Goal: Task Accomplishment & Management: Complete application form

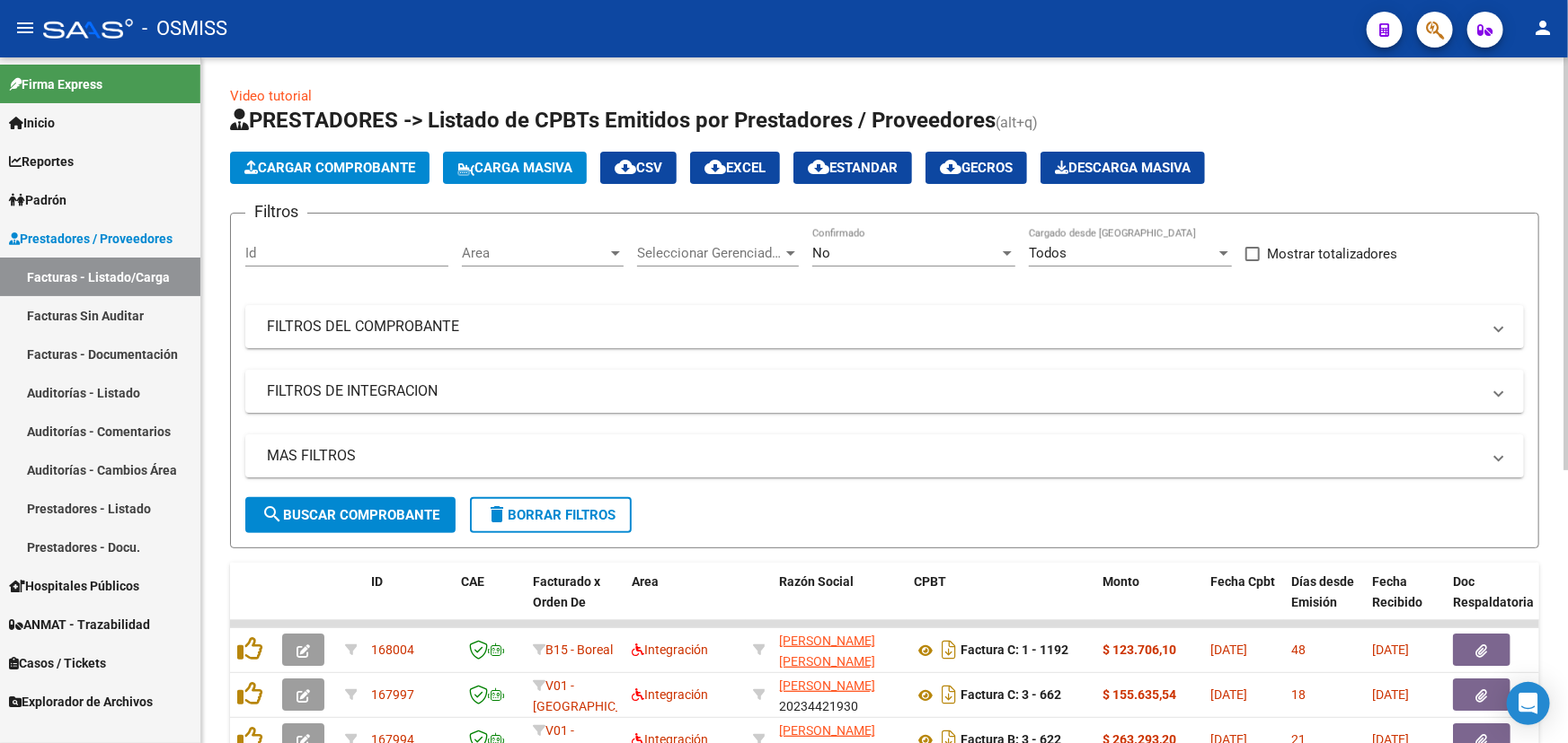
click at [317, 172] on span "Cargar Comprobante" at bounding box center [329, 168] width 171 height 16
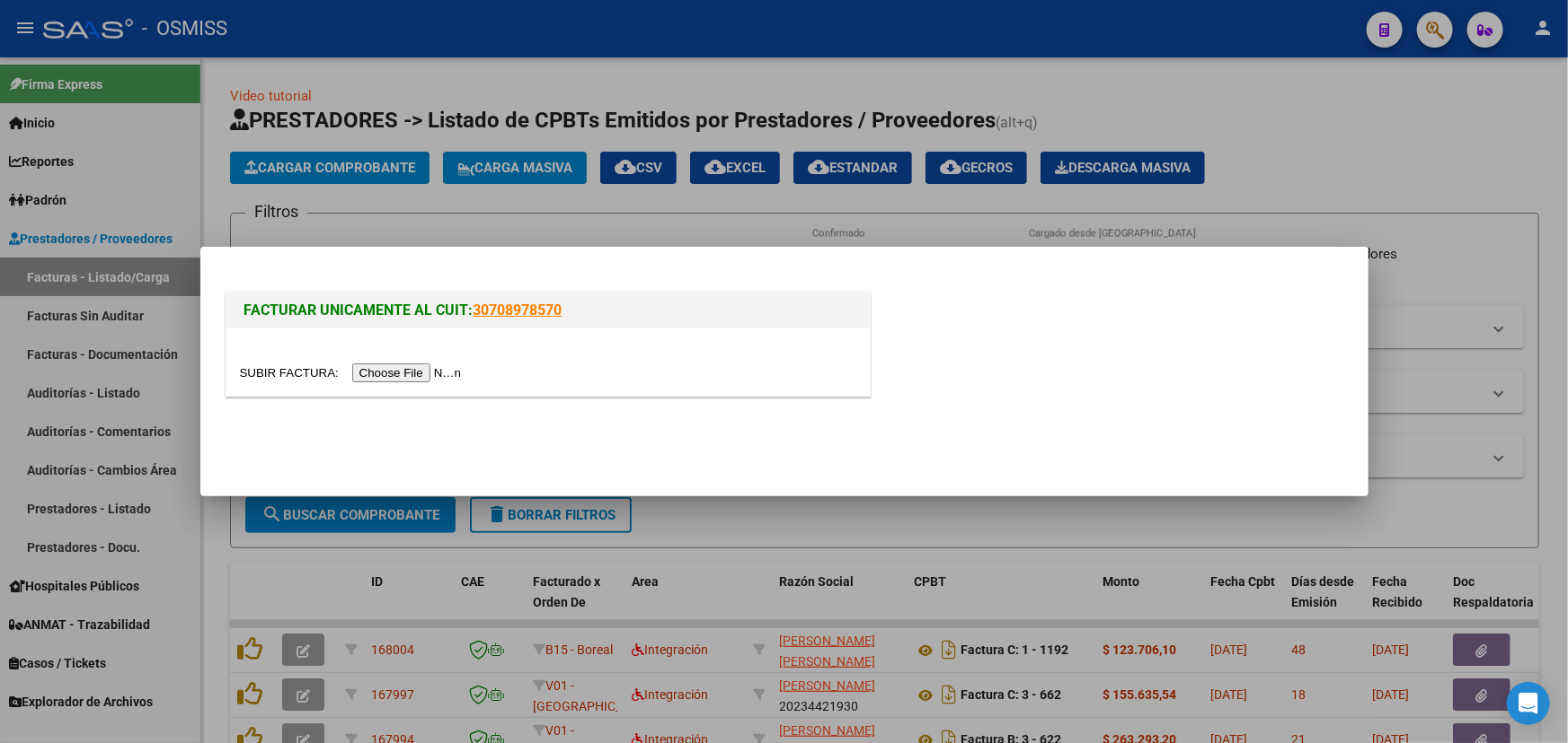
click at [299, 371] on input "file" at bounding box center [353, 373] width 227 height 19
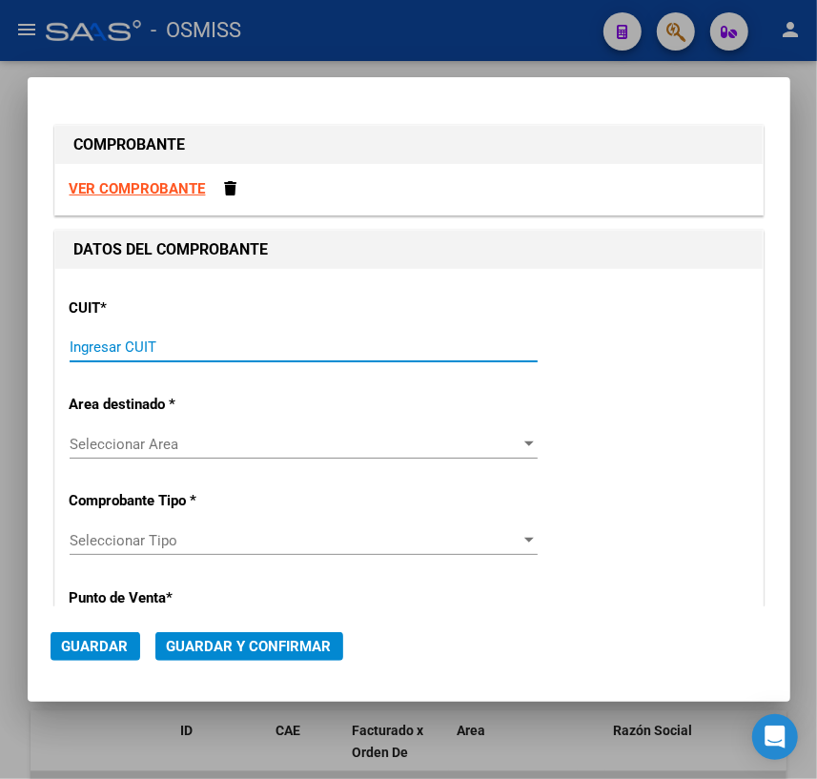
click at [136, 348] on input "Ingresar CUIT" at bounding box center [304, 346] width 468 height 17
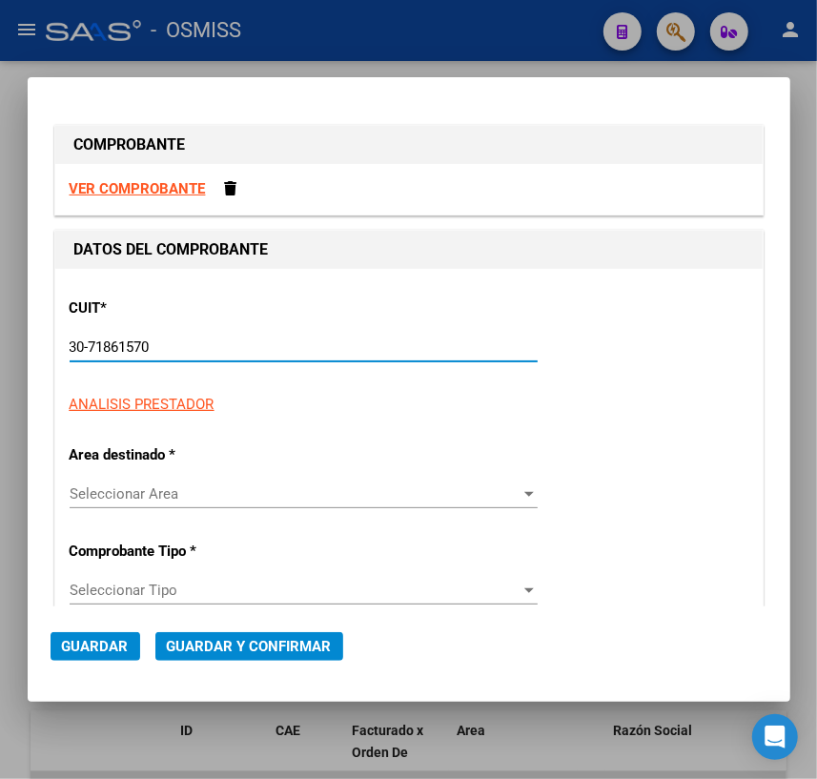
type input "30-71861570-0"
type input "0"
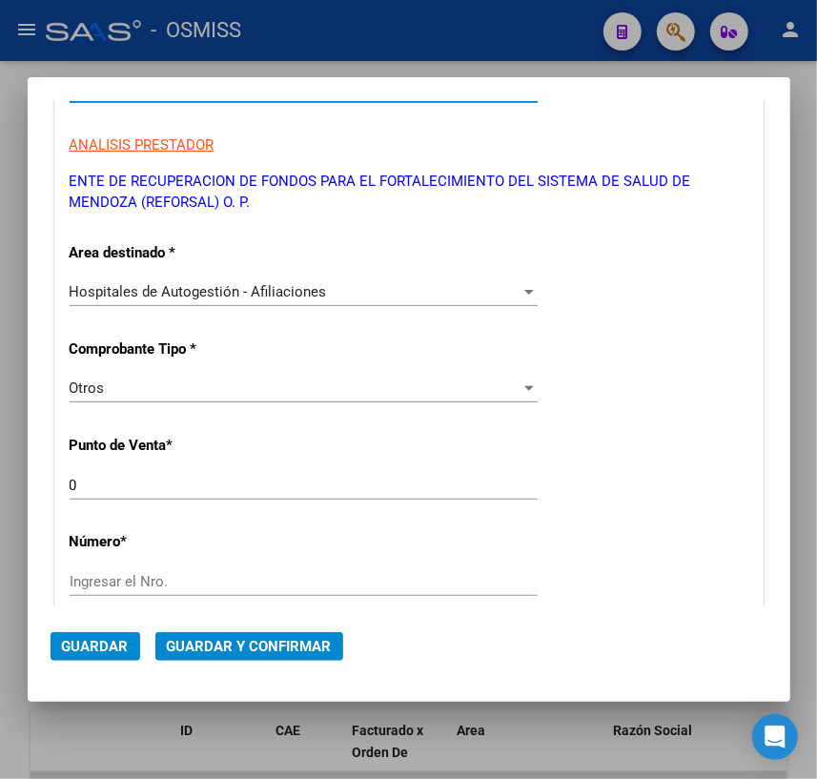
scroll to position [433, 0]
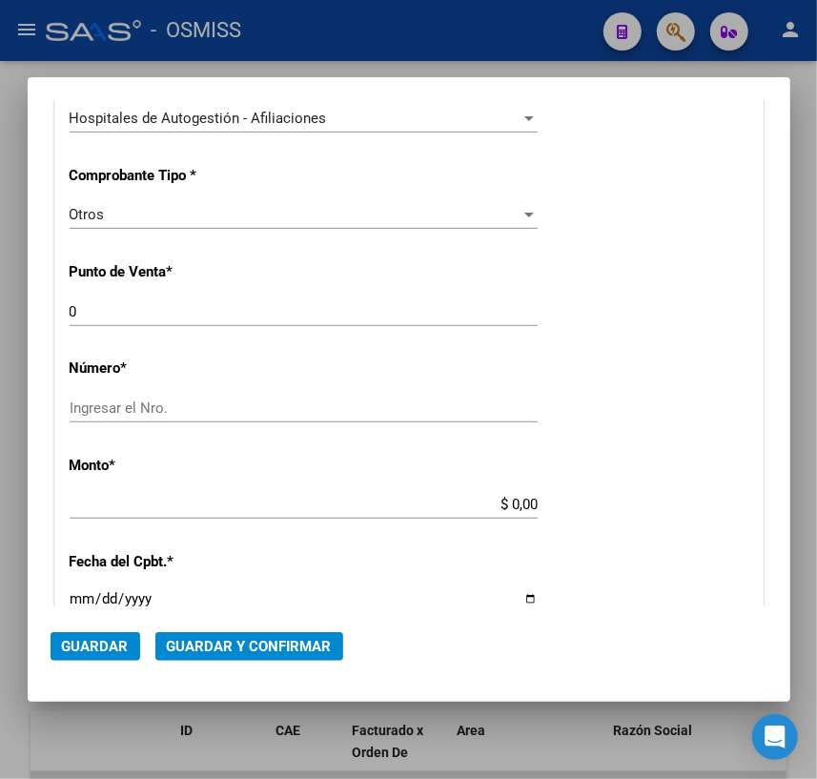
type input "30-71861570-0"
click at [152, 406] on input "Ingresar el Nro." at bounding box center [304, 407] width 468 height 17
type input "36969"
click at [576, 512] on div "CUIT * 30-71861570-0 Ingresar CUIT ANALISIS PRESTADOR ENTE DE RECUPERACION DE F…" at bounding box center [408, 522] width 707 height 1373
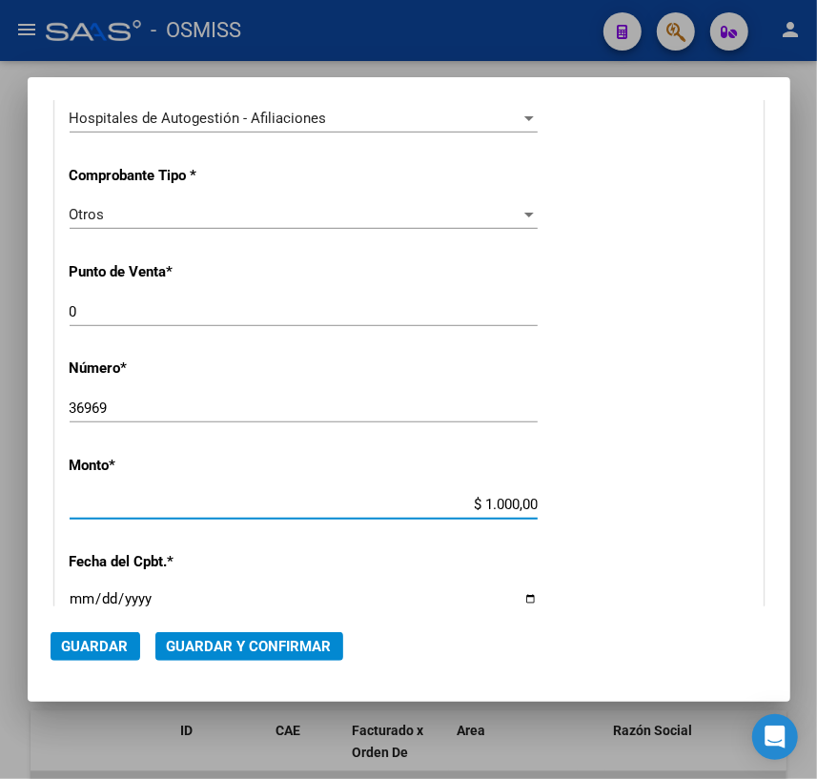
type input "$ 10.000,00"
click at [525, 597] on input "Ingresar la fecha" at bounding box center [304, 606] width 468 height 31
type input "[DATE]"
click at [239, 644] on span "Guardar y Confirmar" at bounding box center [249, 646] width 165 height 17
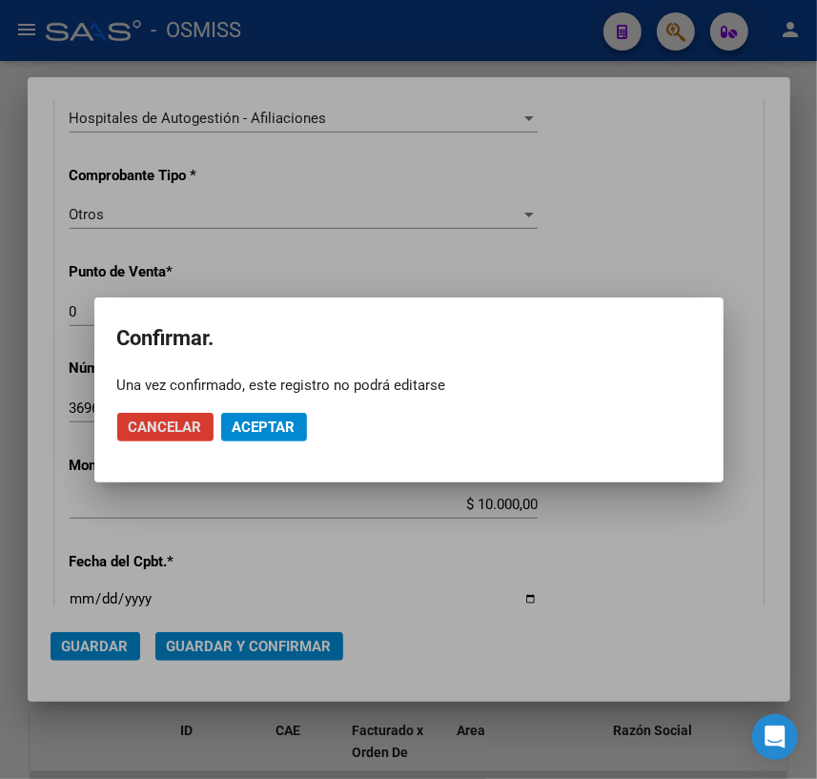
click at [277, 423] on span "Aceptar" at bounding box center [264, 427] width 63 height 17
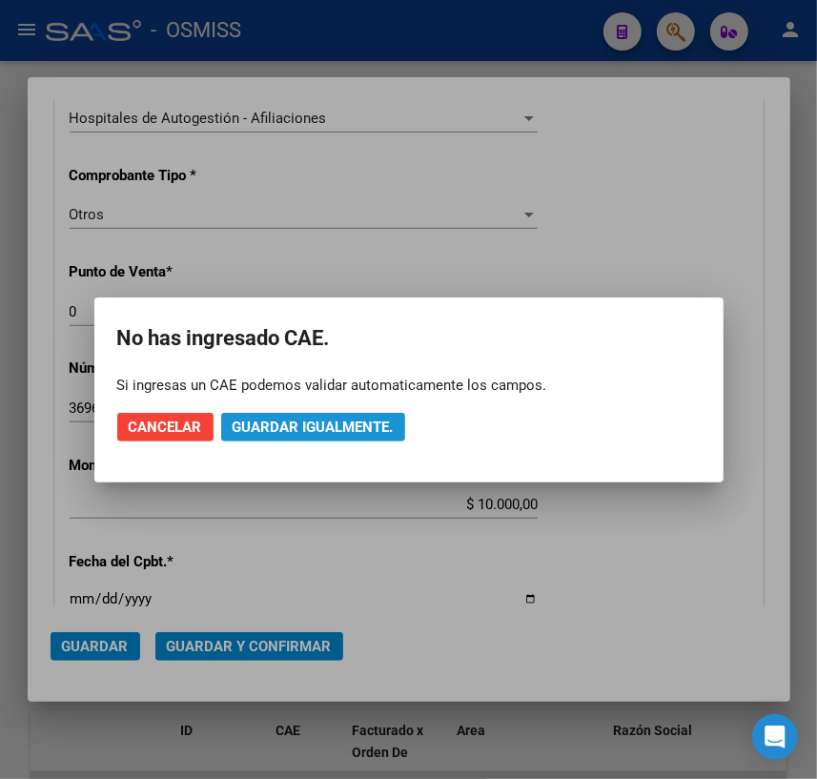
click at [278, 428] on span "Guardar igualmente." at bounding box center [313, 427] width 161 height 17
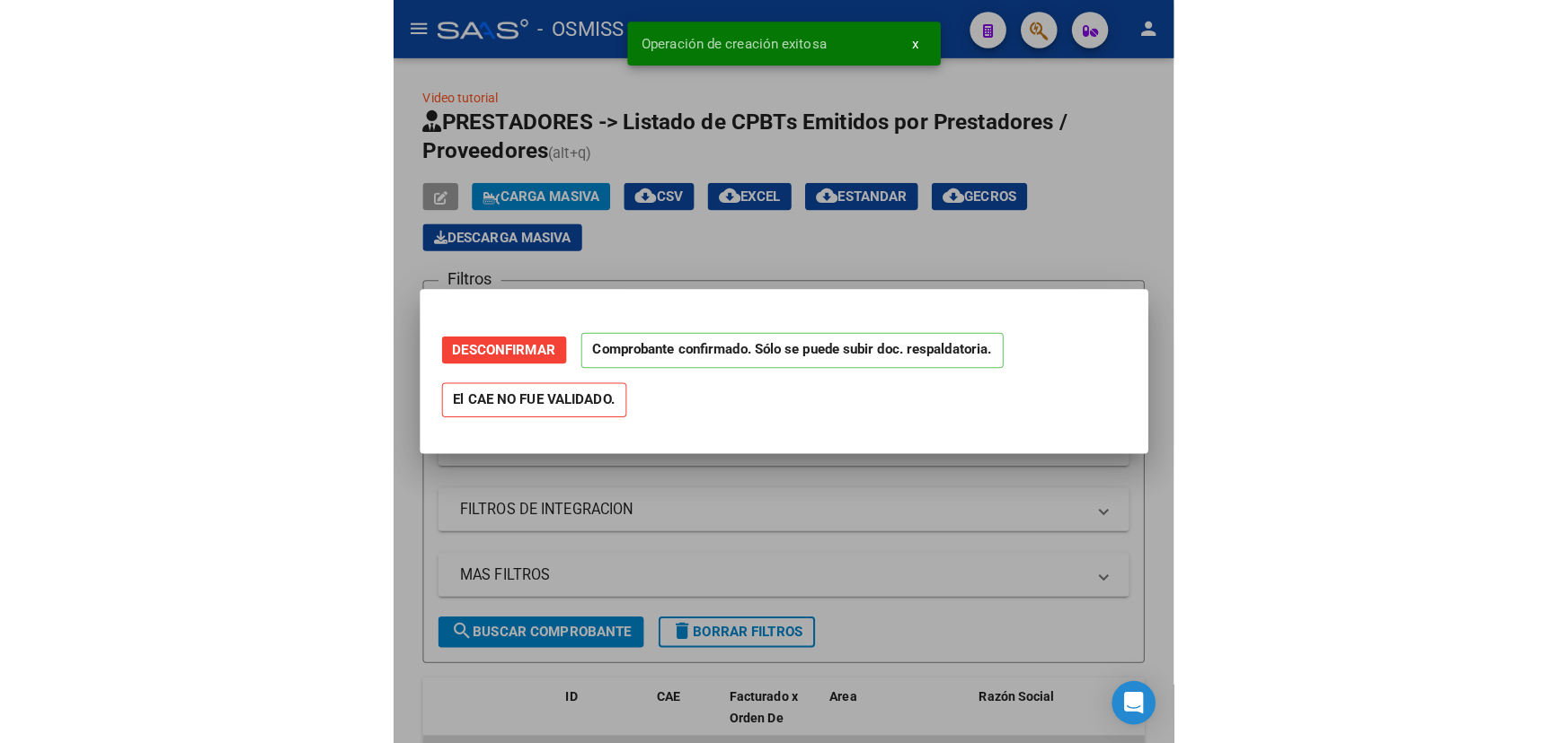
scroll to position [0, 0]
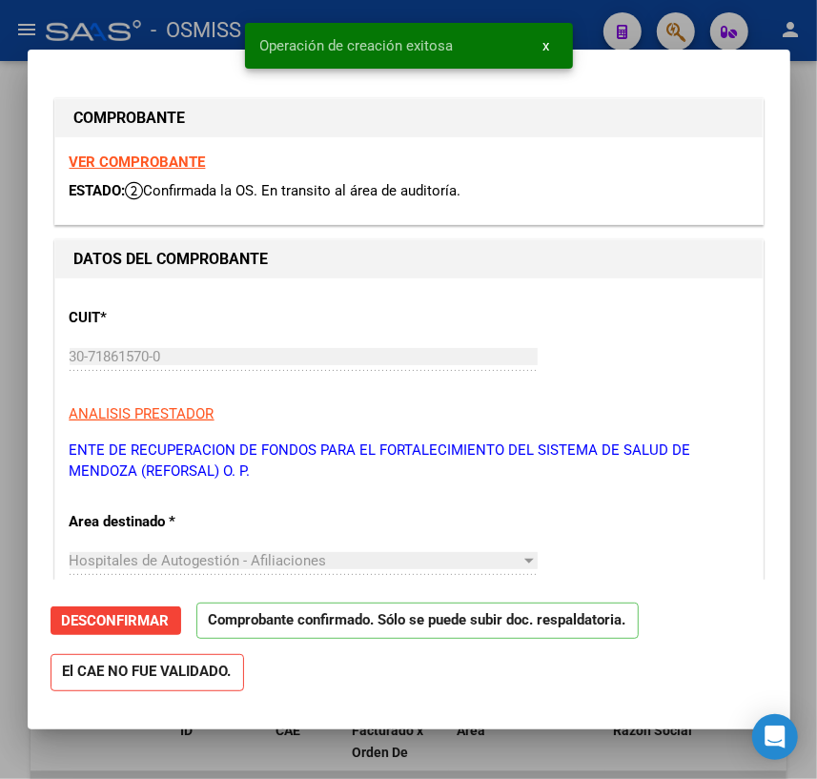
type input "[DATE]"
drag, startPoint x: 806, startPoint y: 104, endPoint x: 804, endPoint y: 81, distance: 23.0
click at [806, 103] on div at bounding box center [408, 389] width 817 height 779
type input "$ 0,00"
